Goal: Transaction & Acquisition: Subscribe to service/newsletter

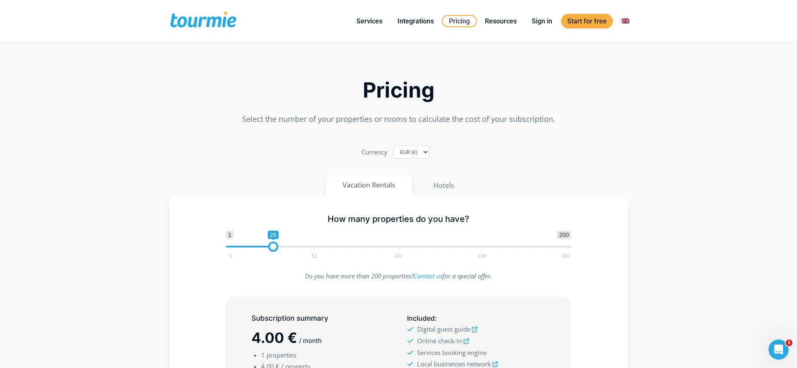
drag, startPoint x: 235, startPoint y: 249, endPoint x: 276, endPoint y: 246, distance: 41.5
click at [276, 246] on span at bounding box center [273, 246] width 10 height 10
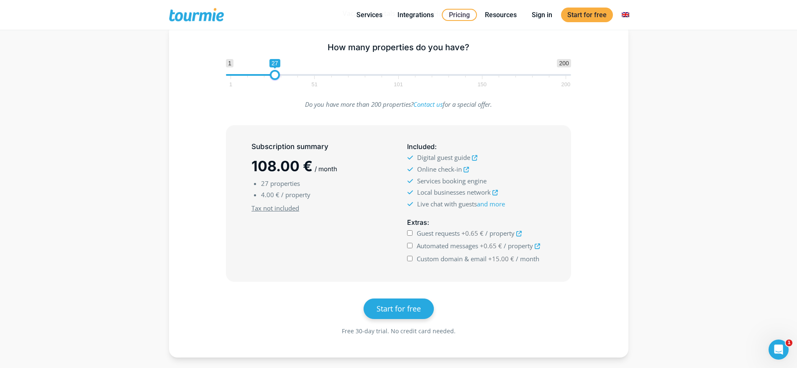
scroll to position [180, 0]
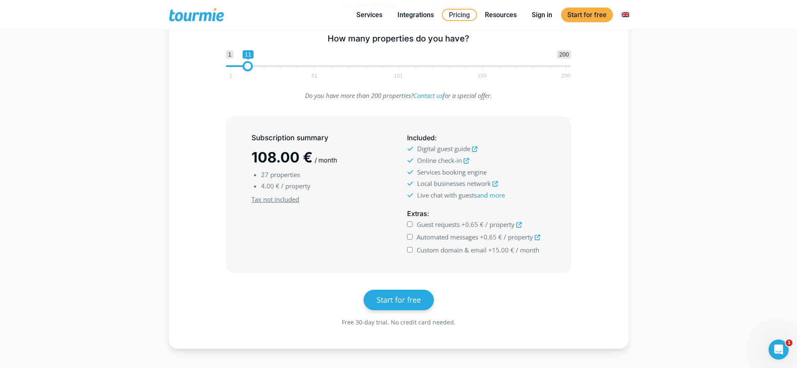
type input "10"
drag, startPoint x: 272, startPoint y: 66, endPoint x: 245, endPoint y: 67, distance: 26.4
click at [245, 67] on span at bounding box center [246, 66] width 10 height 10
drag, startPoint x: 418, startPoint y: 226, endPoint x: 440, endPoint y: 227, distance: 21.4
click at [440, 227] on span "Guest requests" at bounding box center [438, 224] width 43 height 8
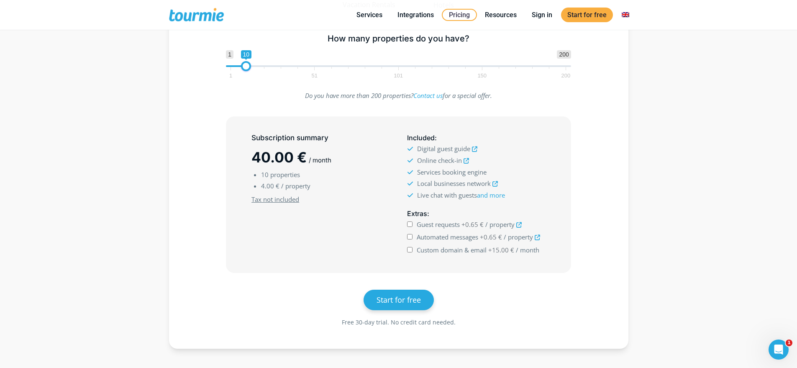
drag, startPoint x: 440, startPoint y: 227, endPoint x: 462, endPoint y: 228, distance: 22.2
click at [462, 228] on label "Guest requests +0.65 € / property" at bounding box center [469, 225] width 105 height 12
click at [413, 227] on input "Guest requests +0.65 € / property" at bounding box center [409, 223] width 5 height 5
click at [459, 227] on span "Guest requests" at bounding box center [438, 224] width 43 height 8
click at [413, 227] on input "Guest requests +0.65 € / property" at bounding box center [409, 223] width 5 height 5
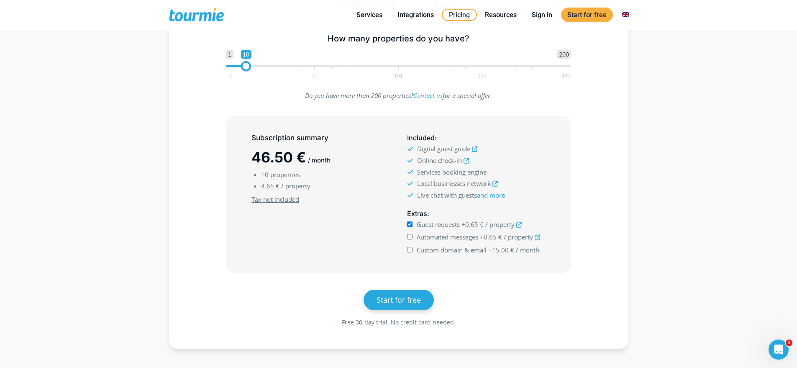
checkbox input "false"
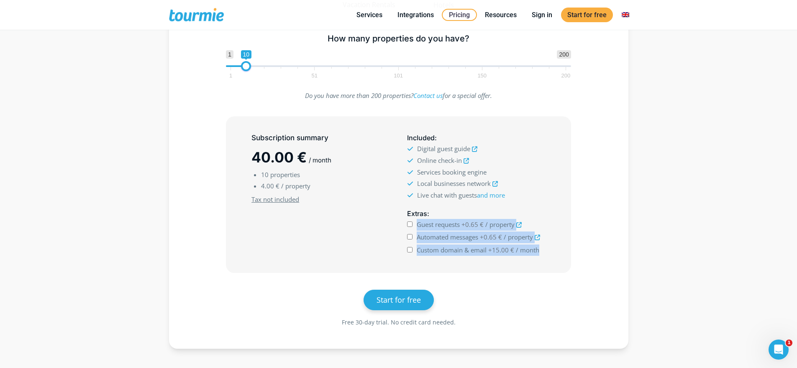
drag, startPoint x: 418, startPoint y: 225, endPoint x: 538, endPoint y: 252, distance: 122.3
click at [538, 252] on ul "Guest requests +0.65 € / property Automated messages +0.65 € / property +15.00 €" at bounding box center [476, 237] width 138 height 37
copy ul "Guest requests +0.65 € / property Automated messages +0.65 € / property Custom …"
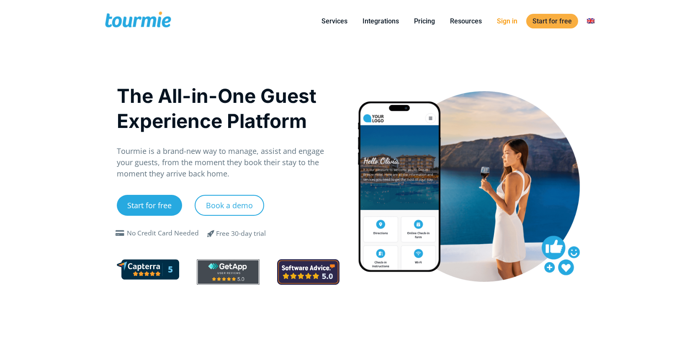
click at [514, 18] on link "Sign in" at bounding box center [506, 21] width 33 height 10
